Goal: Navigation & Orientation: Find specific page/section

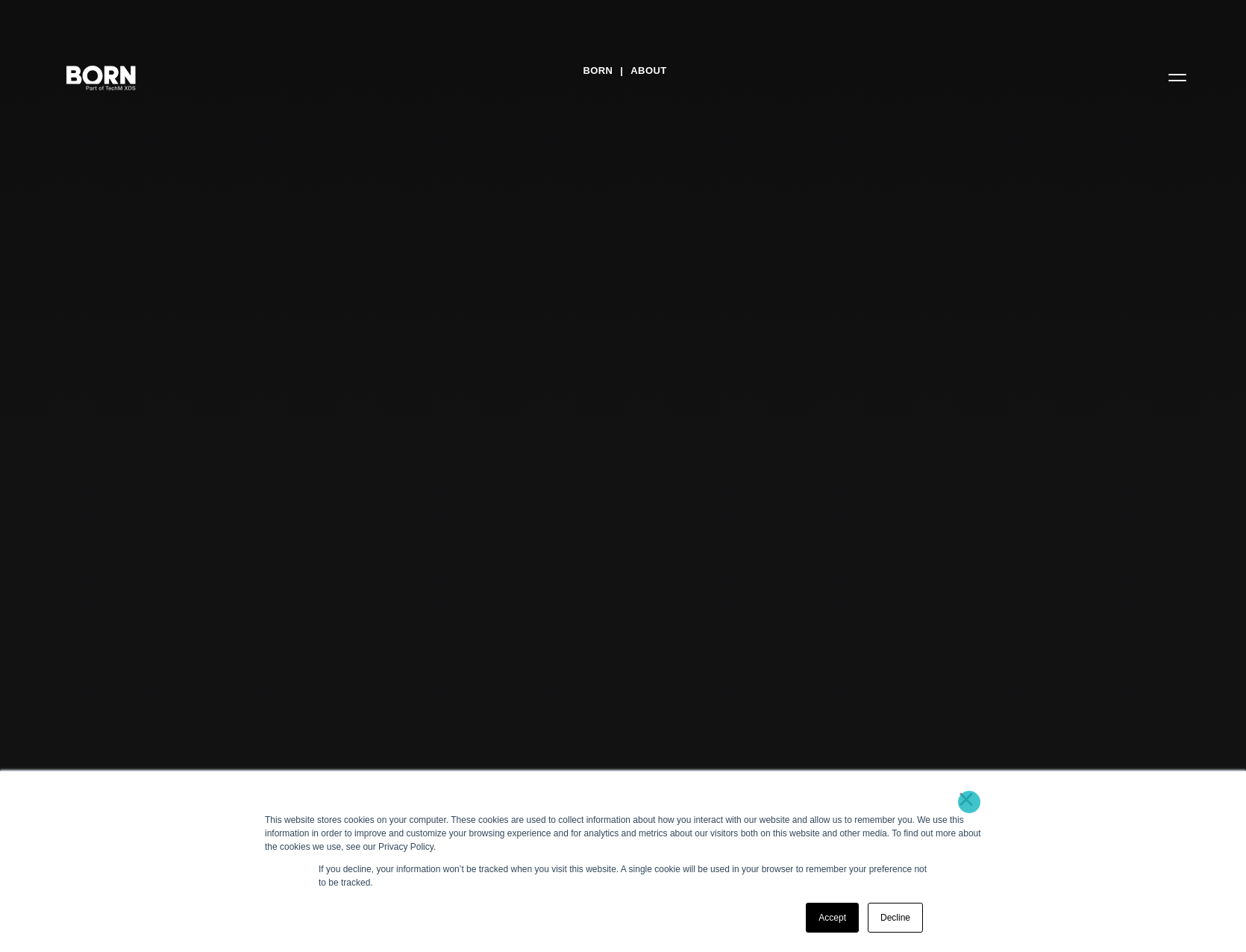
click at [969, 802] on link "×" at bounding box center [966, 799] width 18 height 13
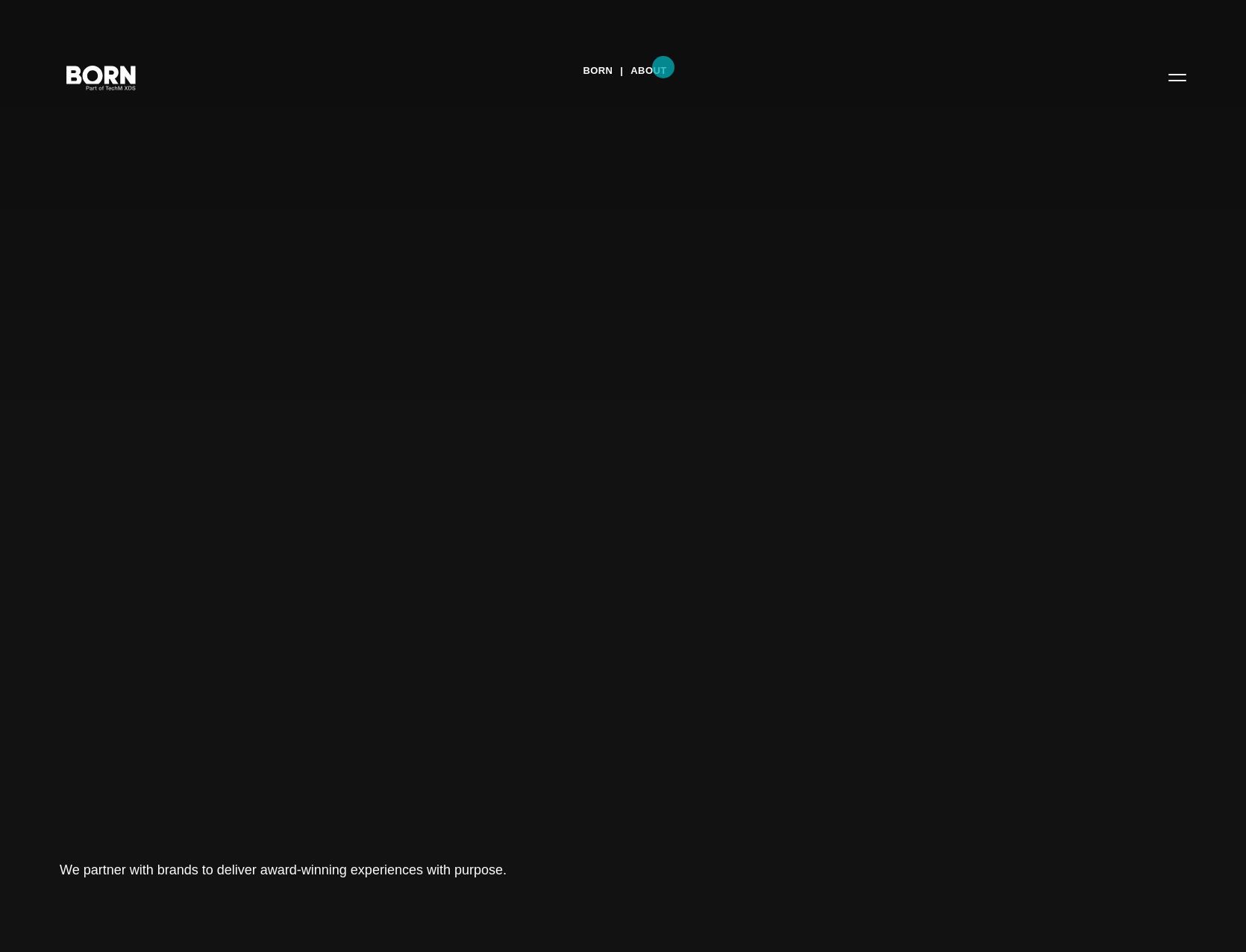
click at [663, 67] on link "About" at bounding box center [648, 70] width 36 height 22
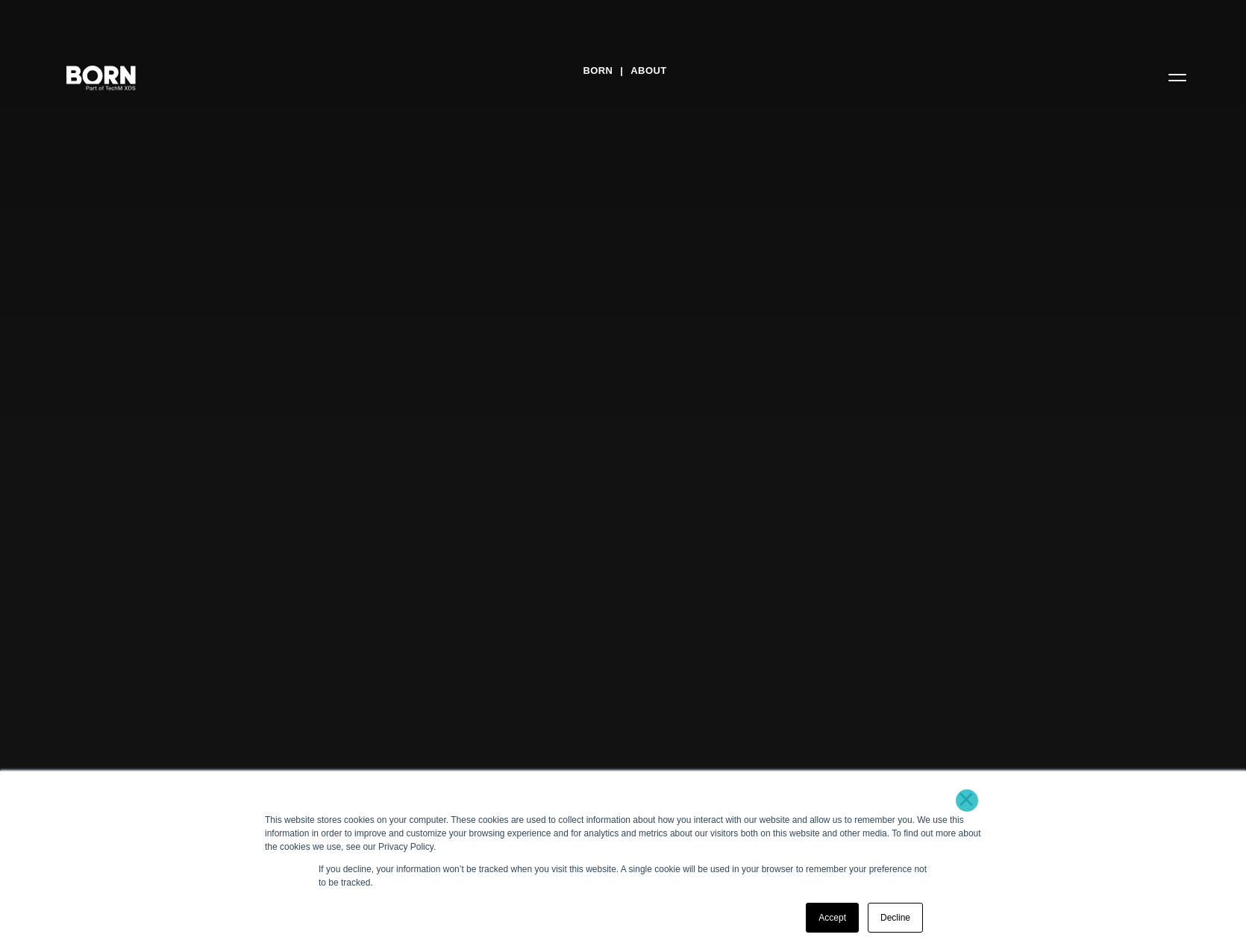
click at [967, 800] on link "×" at bounding box center [966, 799] width 18 height 13
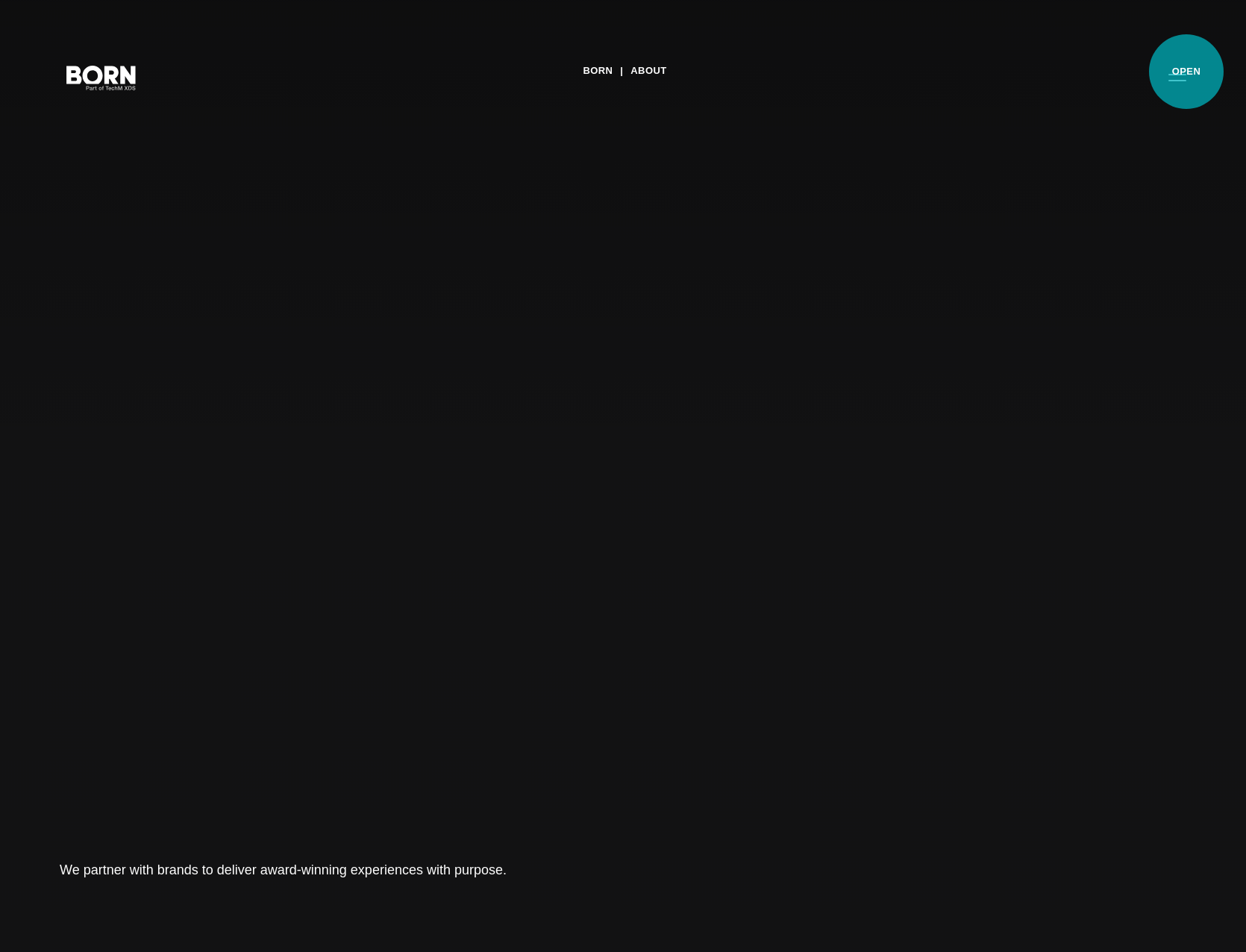
click at [1186, 71] on button "Primary Menu" at bounding box center [1177, 76] width 36 height 32
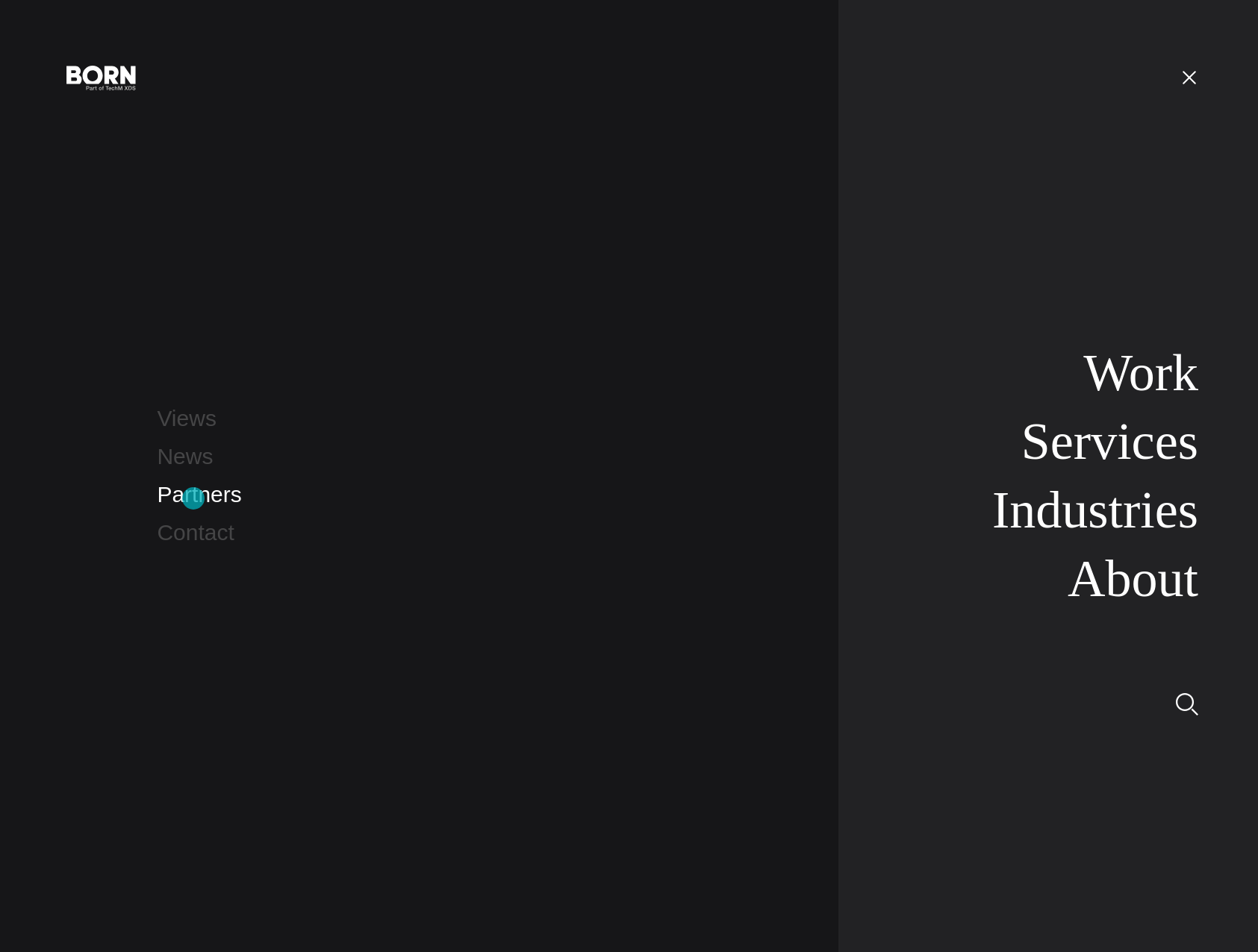
click at [194, 498] on link "Partners" at bounding box center [199, 494] width 84 height 25
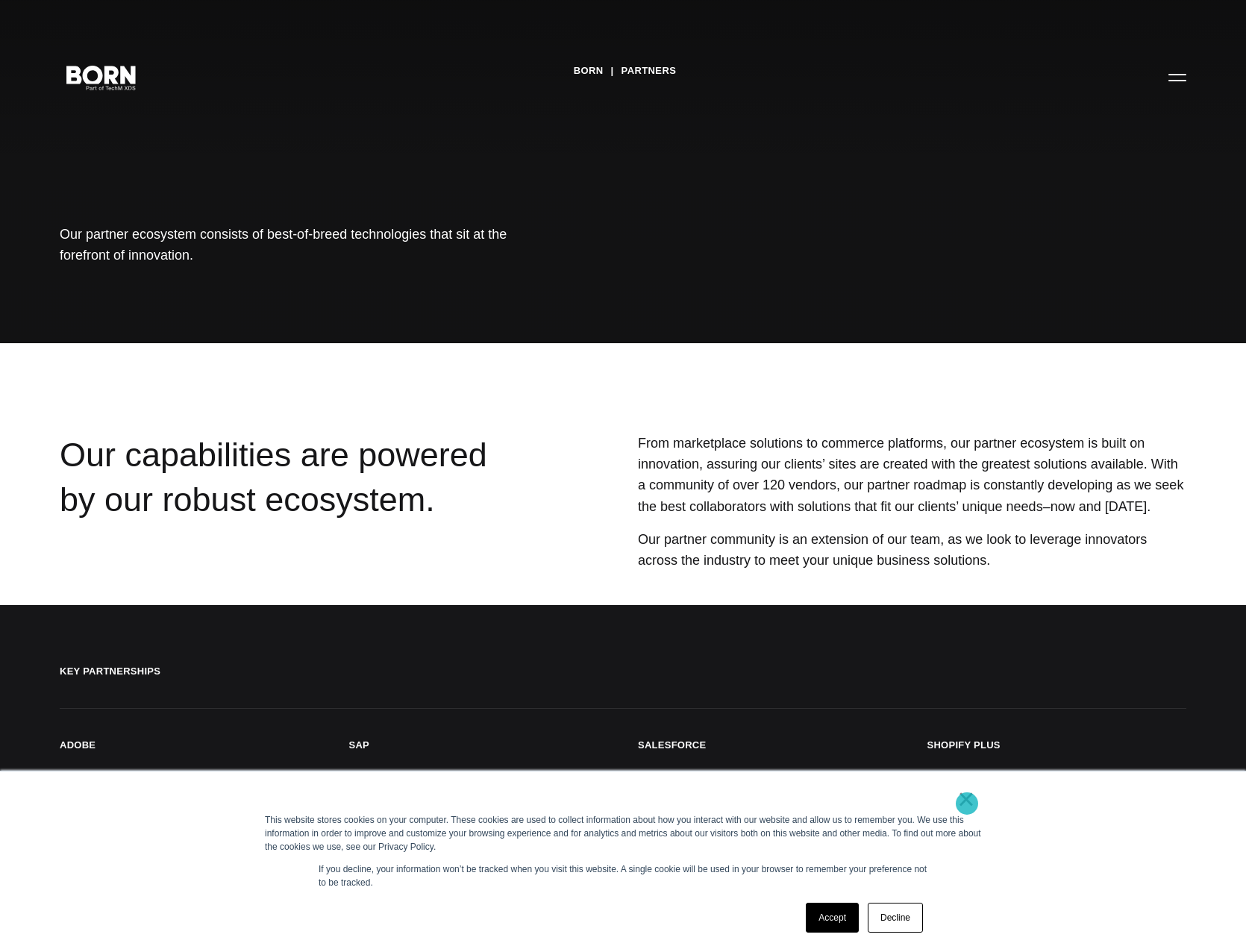
click at [967, 804] on link "×" at bounding box center [966, 799] width 18 height 13
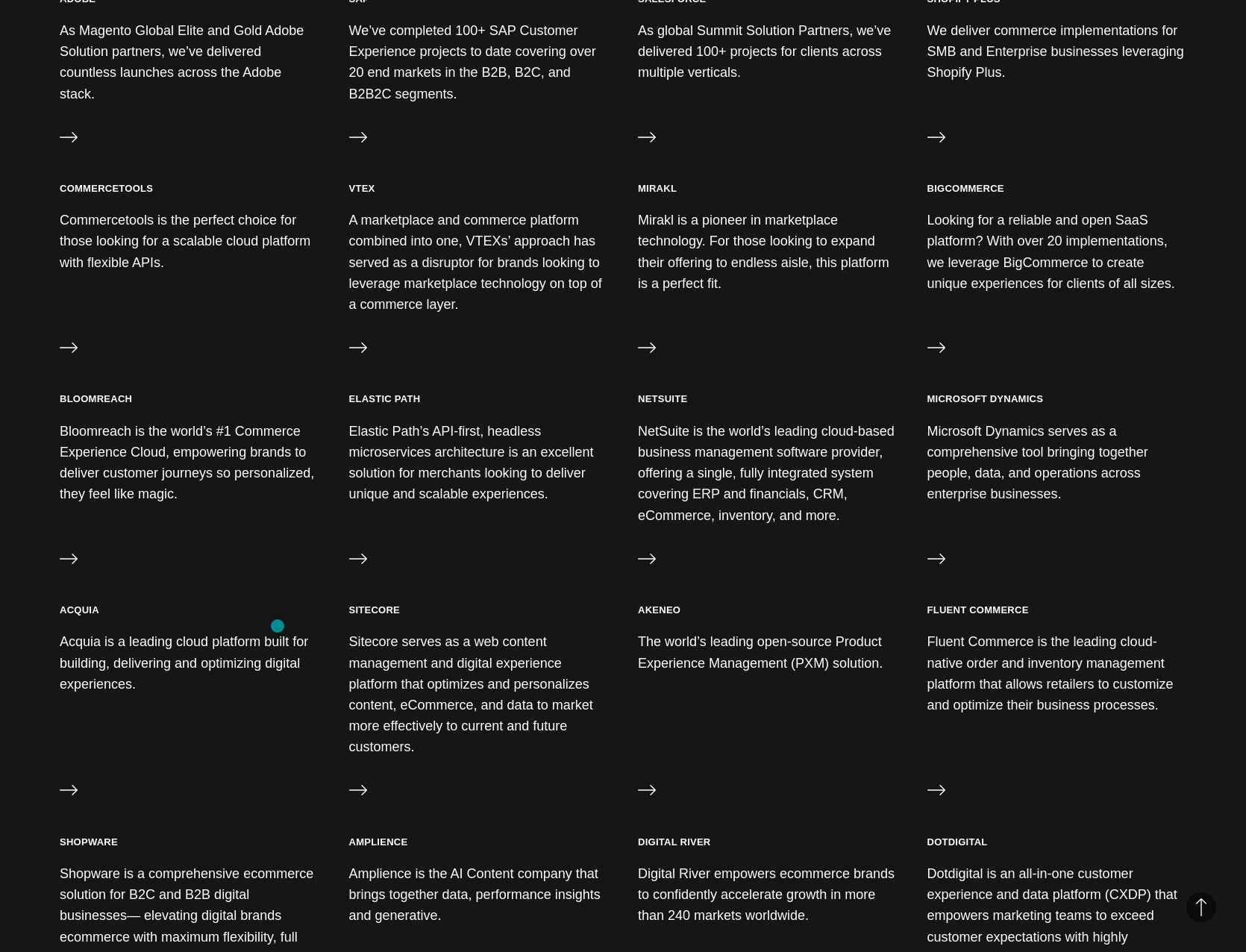
scroll to position [821, 0]
